Goal: Obtain resource: Obtain resource

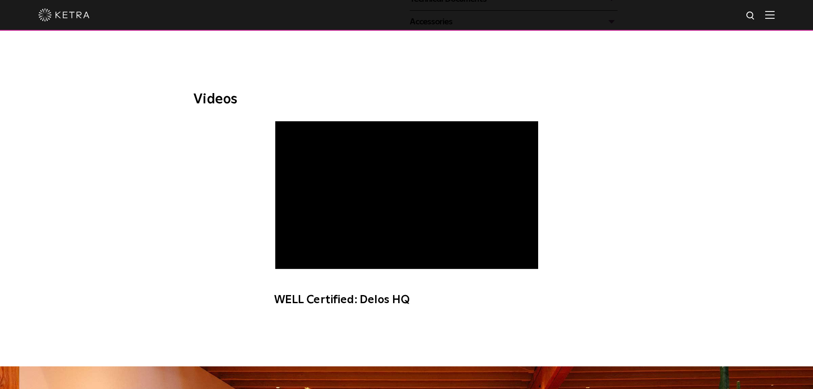
scroll to position [256, 0]
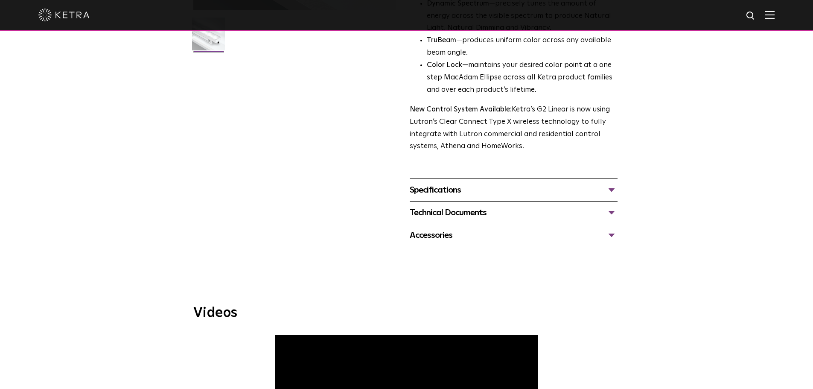
click at [431, 196] on div "Specifications" at bounding box center [514, 190] width 208 height 14
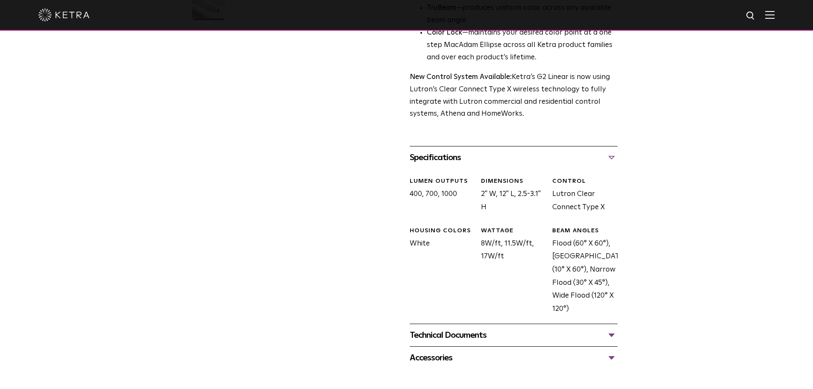
scroll to position [341, 0]
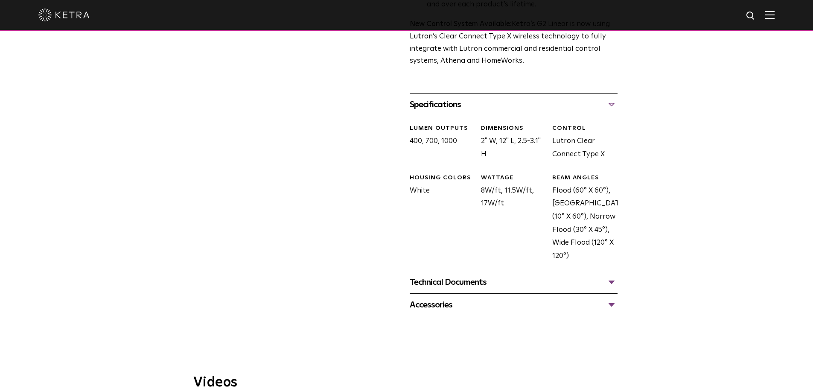
click at [461, 282] on div "Technical Documents" at bounding box center [514, 282] width 208 height 14
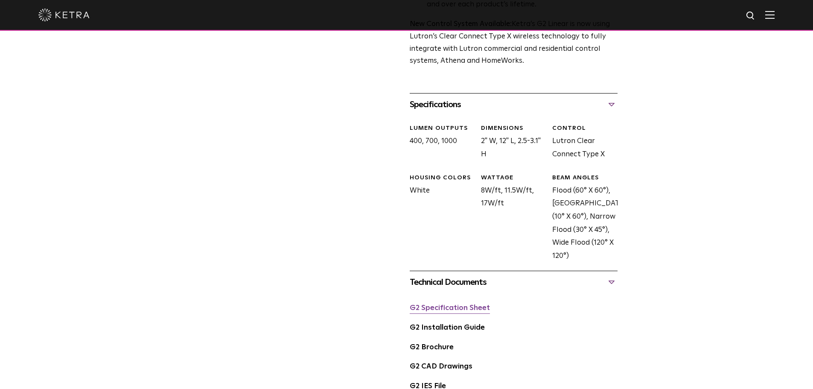
click at [447, 309] on link "G2 Specification Sheet" at bounding box center [450, 307] width 80 height 7
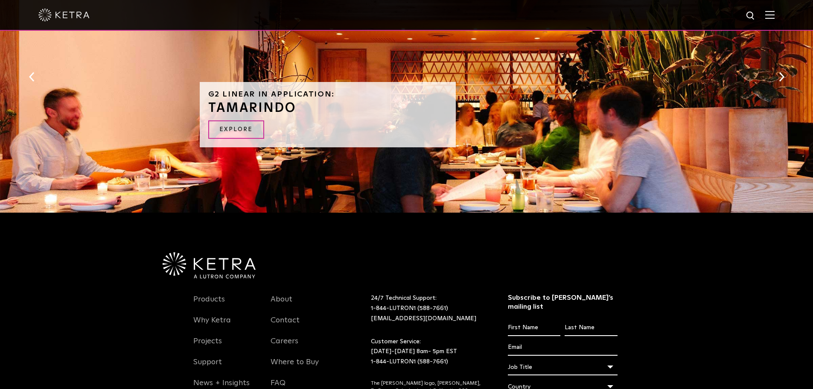
scroll to position [1195, 0]
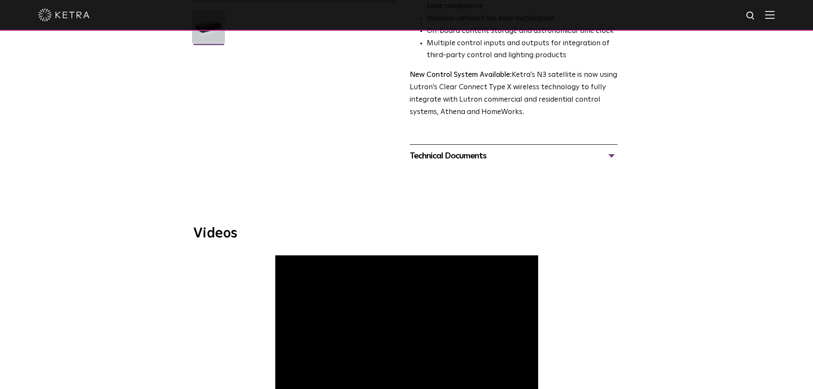
scroll to position [256, 0]
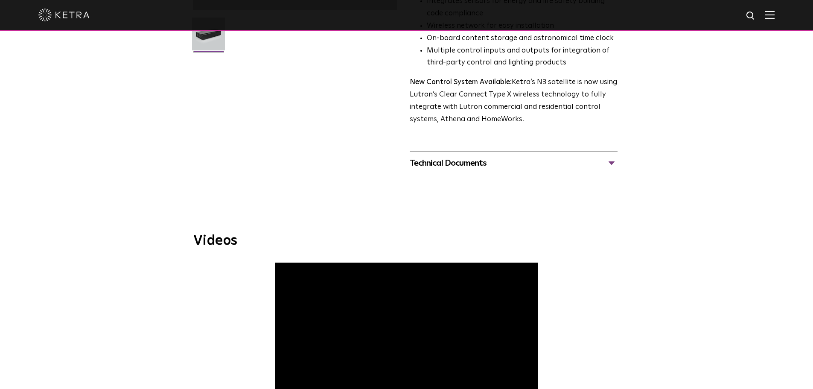
click at [431, 166] on div "Technical Documents" at bounding box center [514, 163] width 208 height 14
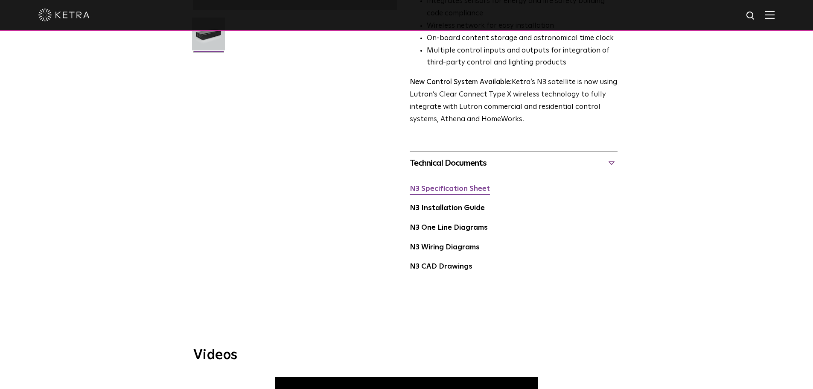
click at [441, 192] on link "N3 Specification Sheet" at bounding box center [450, 188] width 80 height 7
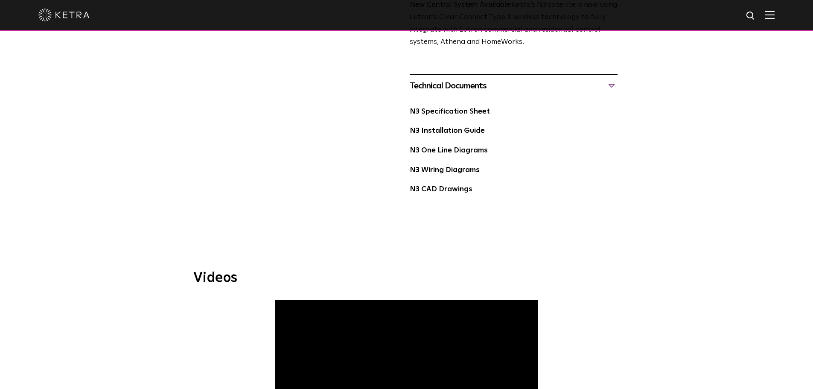
scroll to position [427, 0]
